Goal: Feedback & Contribution: Leave review/rating

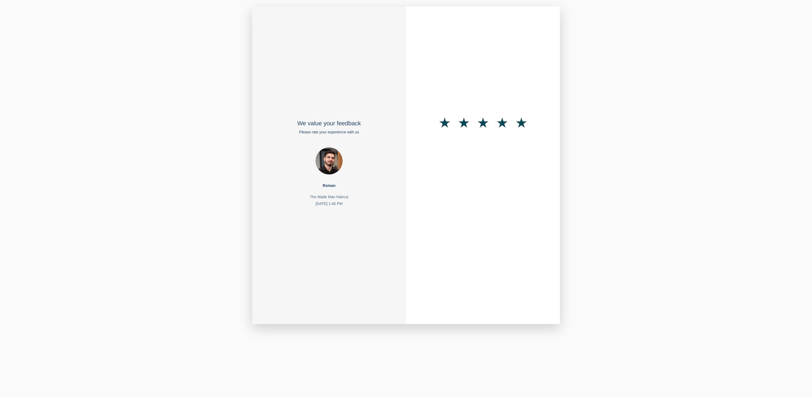
click at [529, 121] on span "★" at bounding box center [521, 123] width 18 height 21
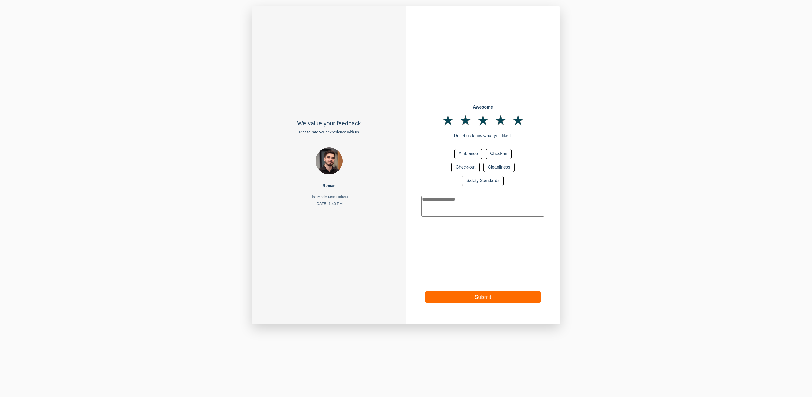
click at [500, 166] on button "Cleanliness" at bounding box center [498, 167] width 31 height 10
click at [486, 203] on textarea at bounding box center [482, 205] width 123 height 21
type textarea "**********"
click at [473, 300] on button "Submit" at bounding box center [482, 296] width 115 height 11
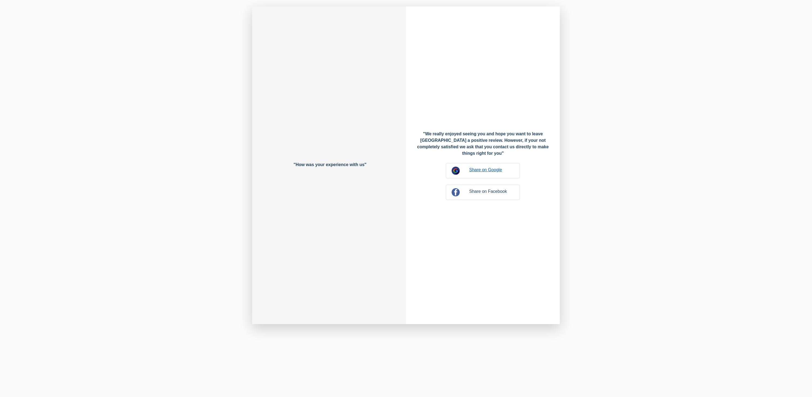
click at [485, 169] on link "Share on Google" at bounding box center [485, 170] width 33 height 8
